Goal: Communication & Community: Share content

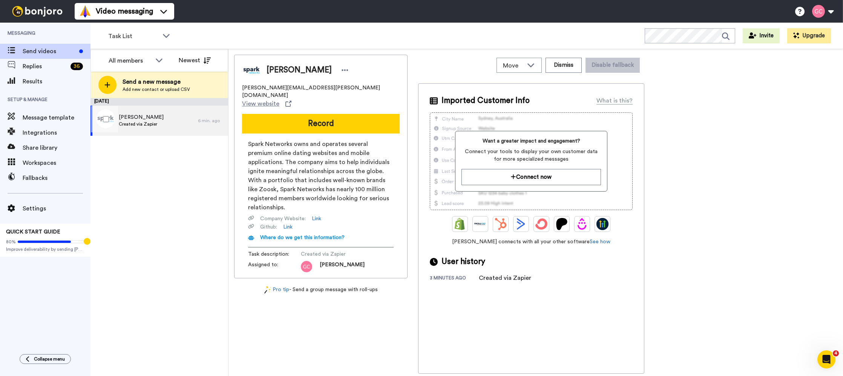
click at [176, 113] on div "[PERSON_NAME] Created via Zapier" at bounding box center [143, 121] width 107 height 30
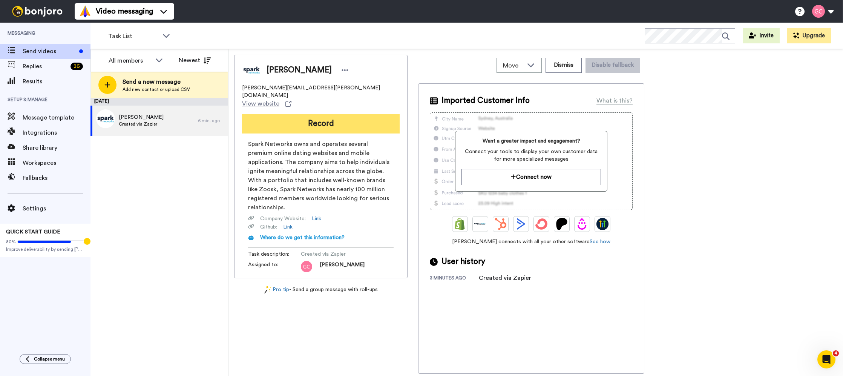
click at [324, 114] on button "Record" at bounding box center [321, 124] width 158 height 20
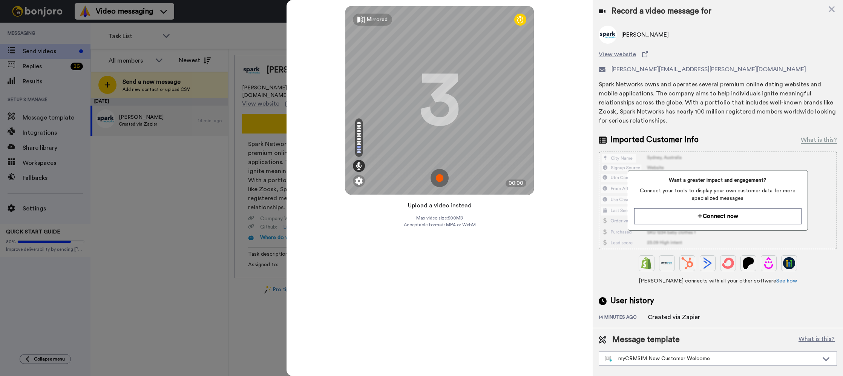
click at [431, 203] on button "Upload a video instead" at bounding box center [439, 205] width 68 height 10
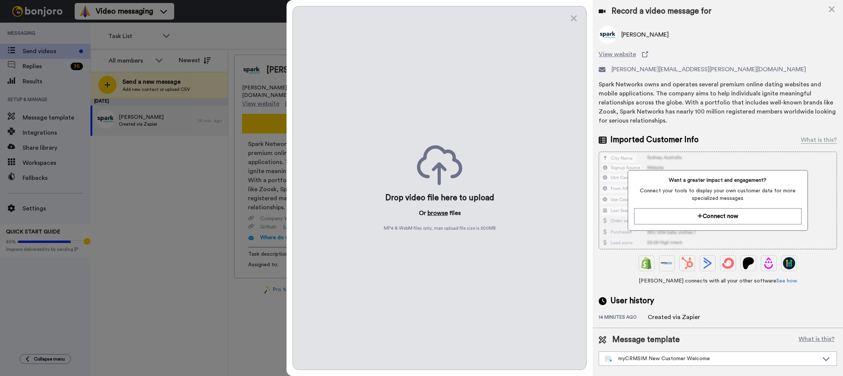
click at [436, 214] on button "browse" at bounding box center [437, 212] width 20 height 9
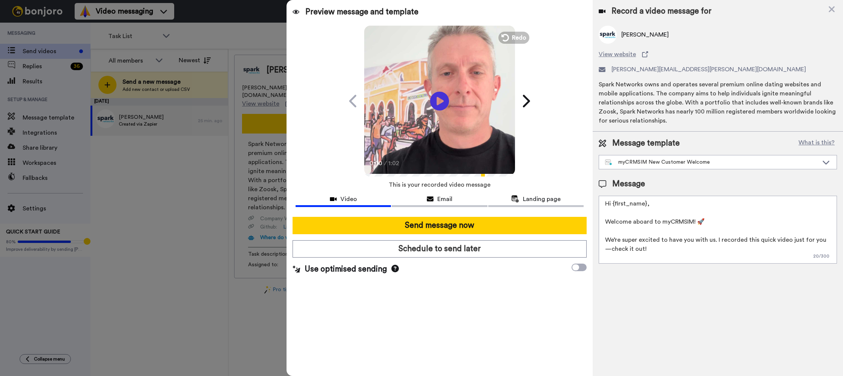
drag, startPoint x: 471, startPoint y: 226, endPoint x: 462, endPoint y: 238, distance: 15.1
click at [472, 226] on button "Send message now" at bounding box center [439, 225] width 294 height 17
